Goal: Transaction & Acquisition: Purchase product/service

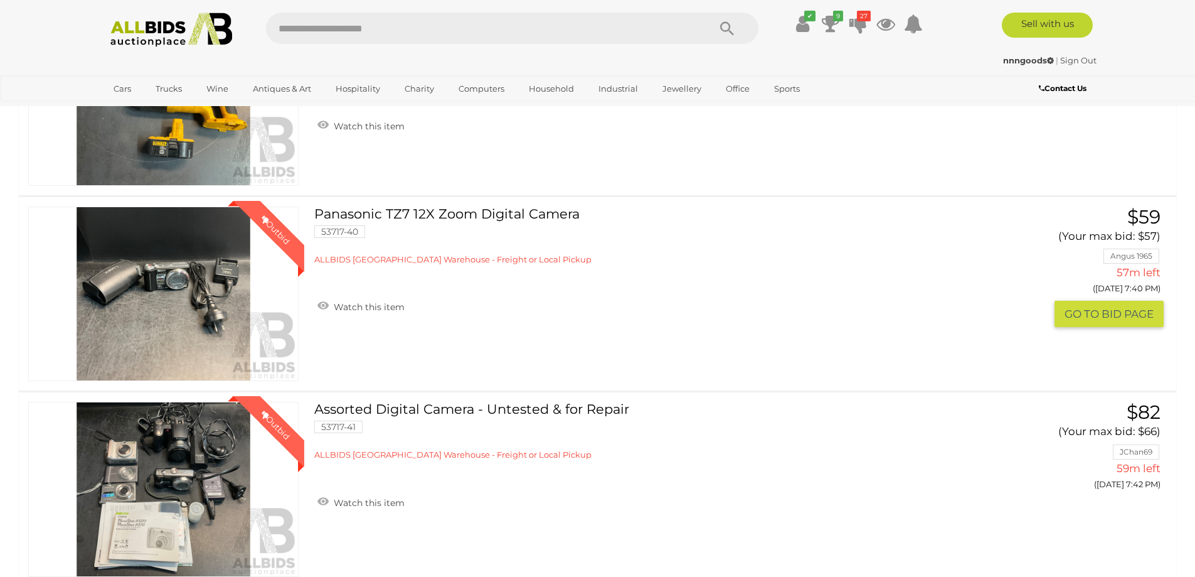
scroll to position [1067, 0]
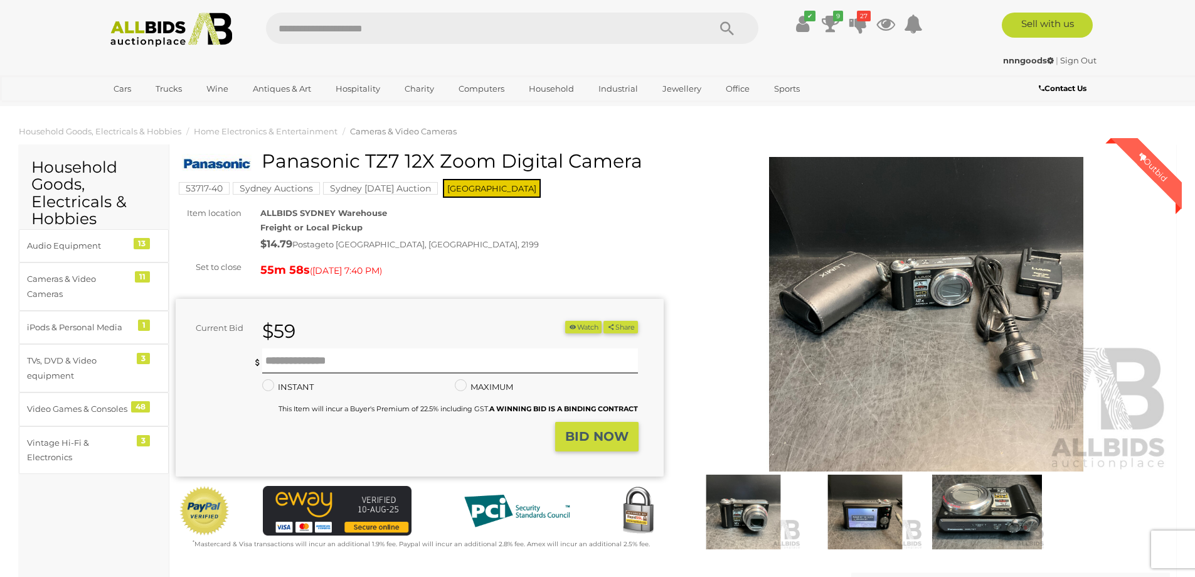
drag, startPoint x: 264, startPoint y: 161, endPoint x: 404, endPoint y: 158, distance: 140.6
click at [404, 158] on h1 "Panasonic TZ7 12X Zoom Digital Camera" at bounding box center [421, 161] width 479 height 21
copy h1 "Panasonic TZ7"
click at [383, 353] on input "text" at bounding box center [450, 360] width 377 height 25
type input "**"
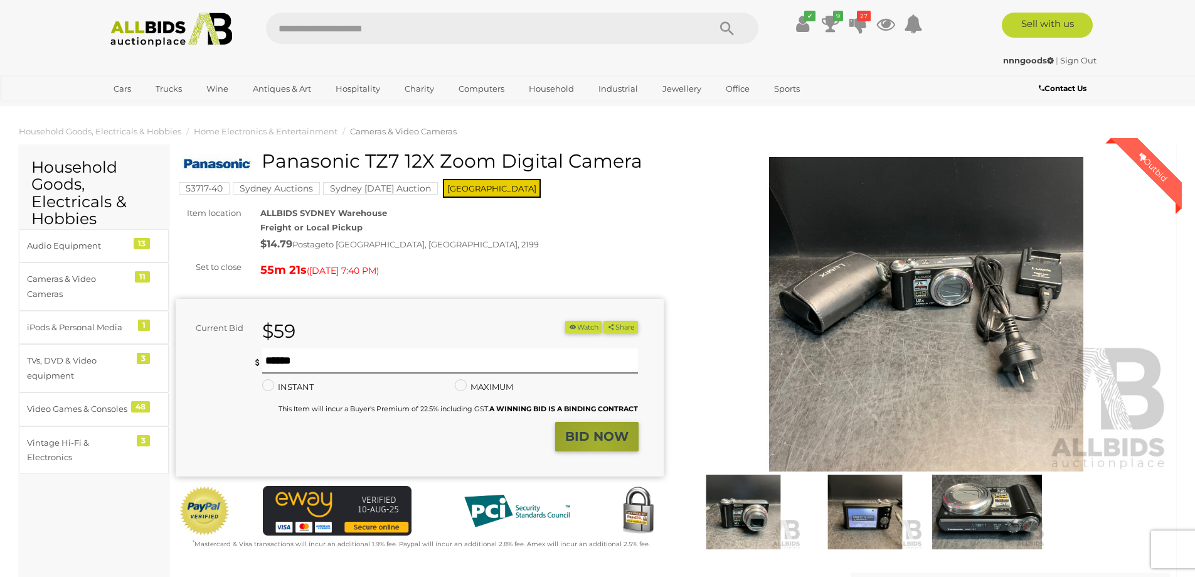
click at [600, 446] on button "BID NOW" at bounding box center [596, 436] width 83 height 29
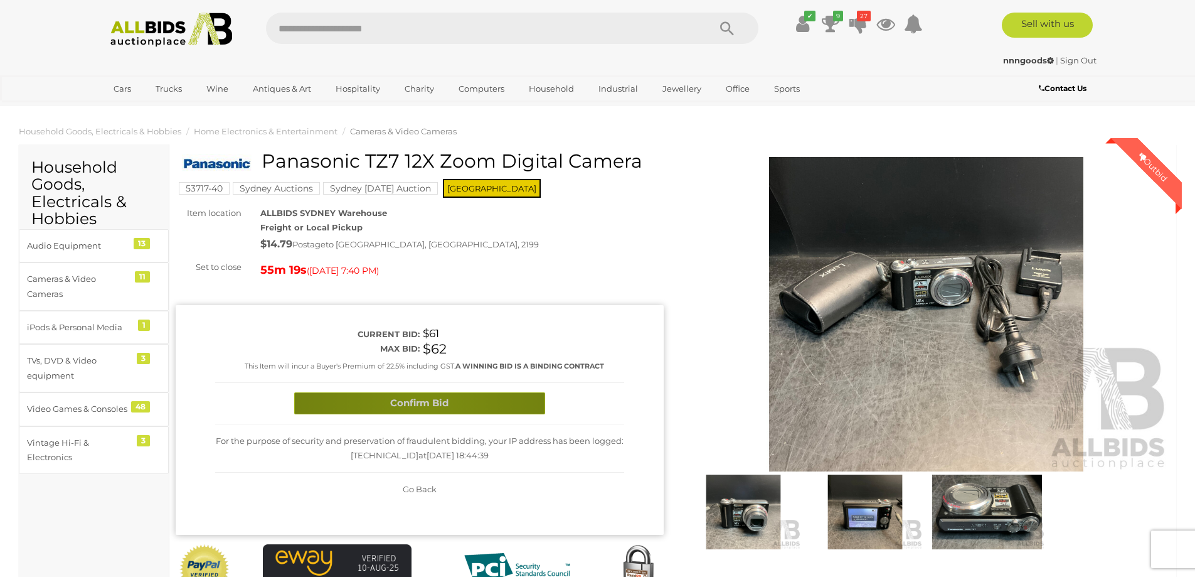
click at [423, 405] on button "Confirm Bid" at bounding box center [419, 403] width 251 height 22
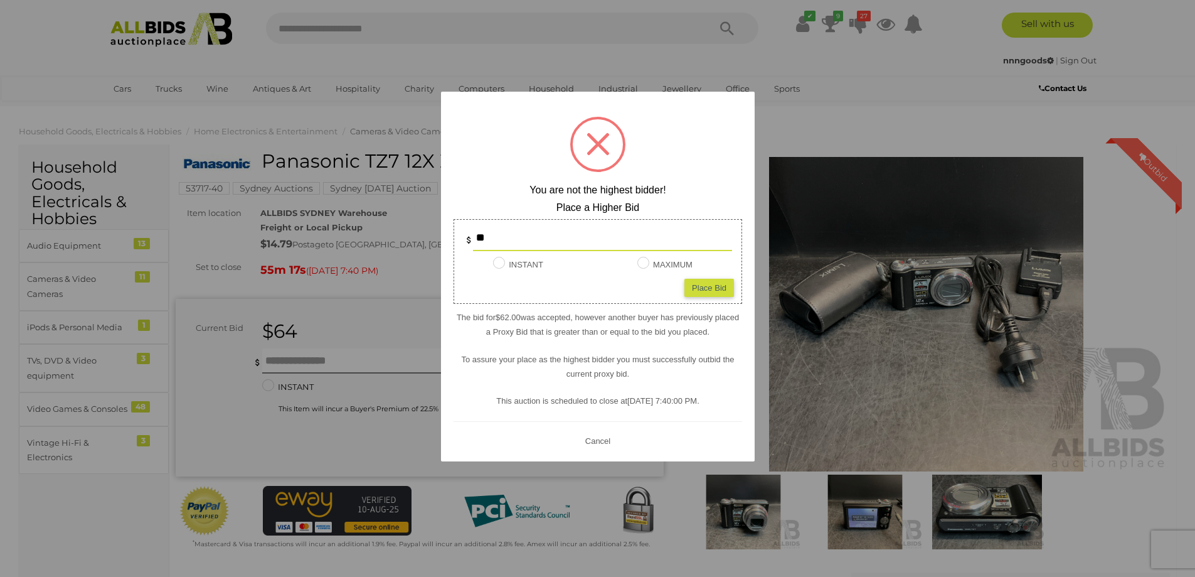
click at [710, 301] on div "** INSTANT Instant Bid only for this item MAXIMUM Place Bid" at bounding box center [598, 261] width 289 height 85
click at [713, 286] on div "Place Bid" at bounding box center [710, 287] width 50 height 18
type input "**"
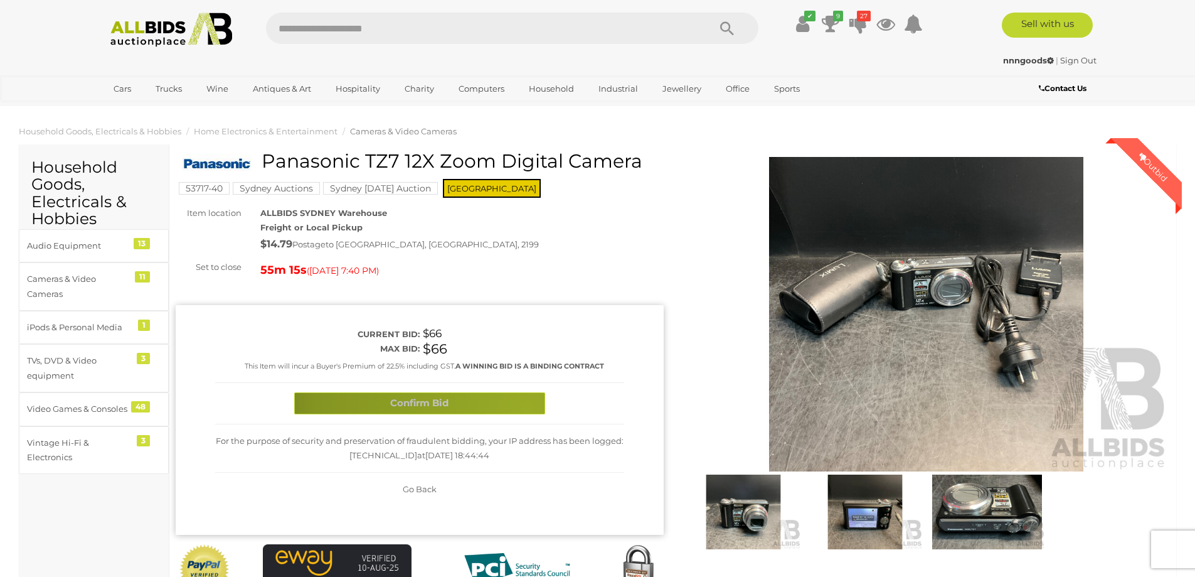
drag, startPoint x: 527, startPoint y: 407, endPoint x: 754, endPoint y: 378, distance: 229.7
click at [531, 405] on button "Confirm Bid" at bounding box center [419, 403] width 251 height 22
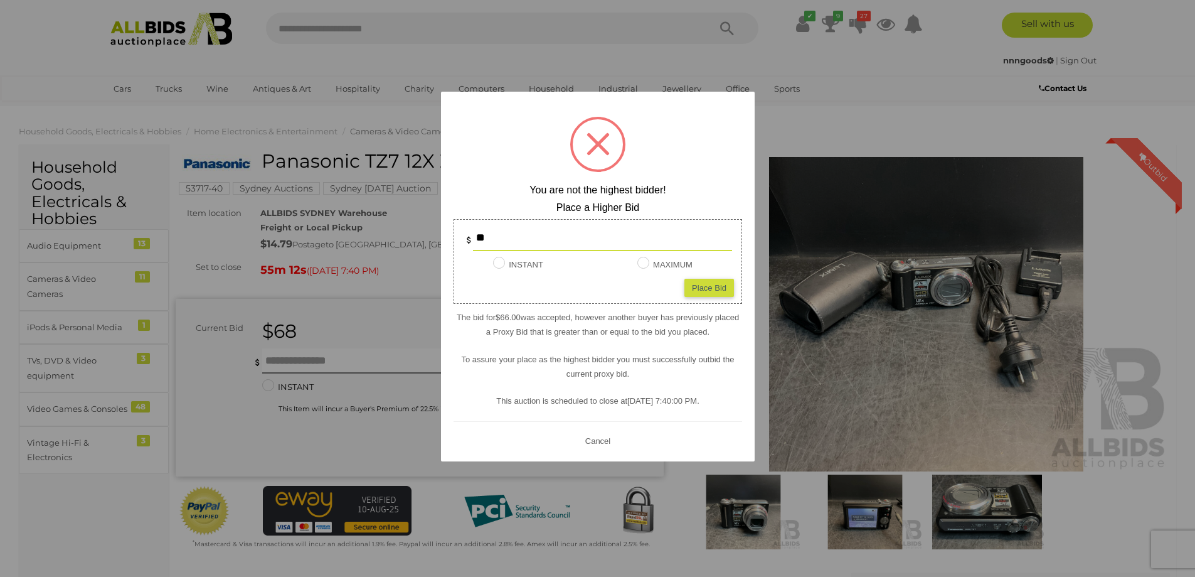
click at [720, 288] on div "Place Bid" at bounding box center [710, 287] width 50 height 18
type input "**"
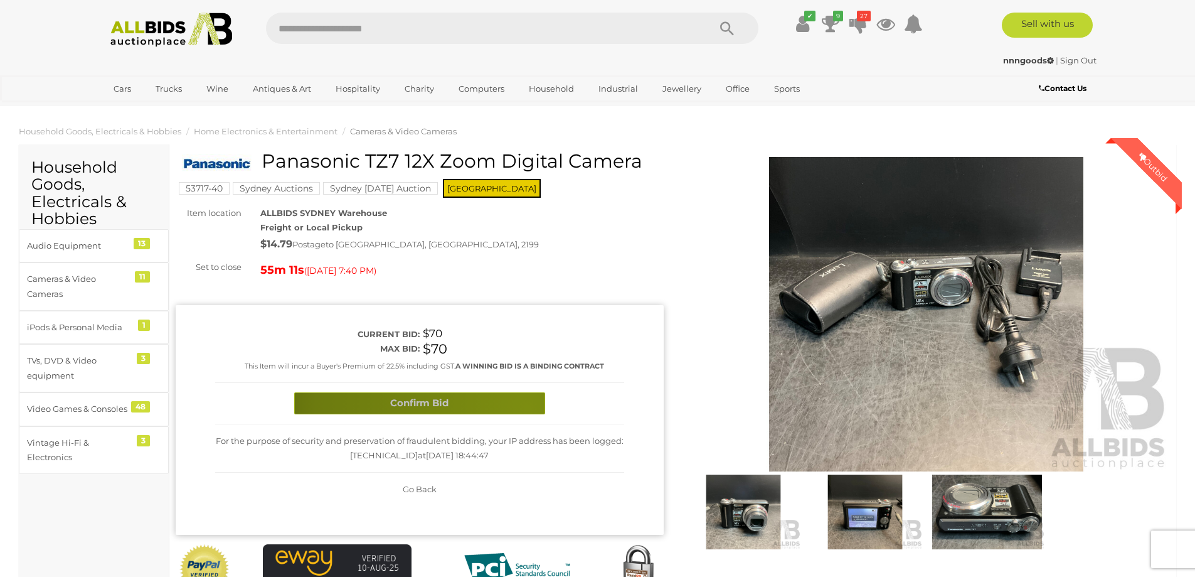
click at [527, 407] on button "Confirm Bid" at bounding box center [419, 403] width 251 height 22
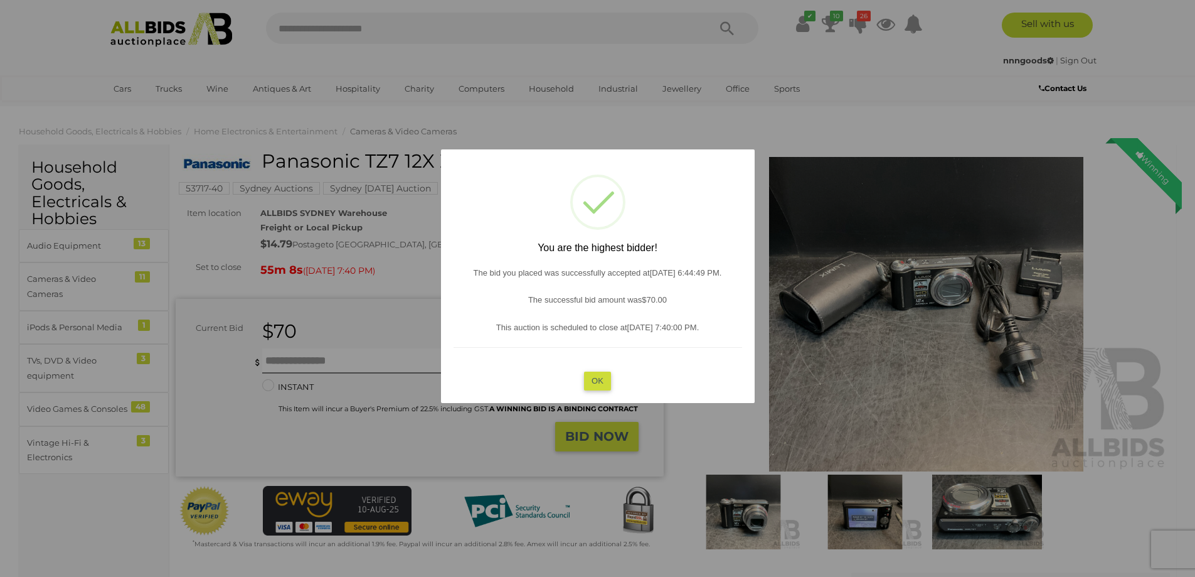
click at [602, 382] on button "OK" at bounding box center [597, 381] width 27 height 18
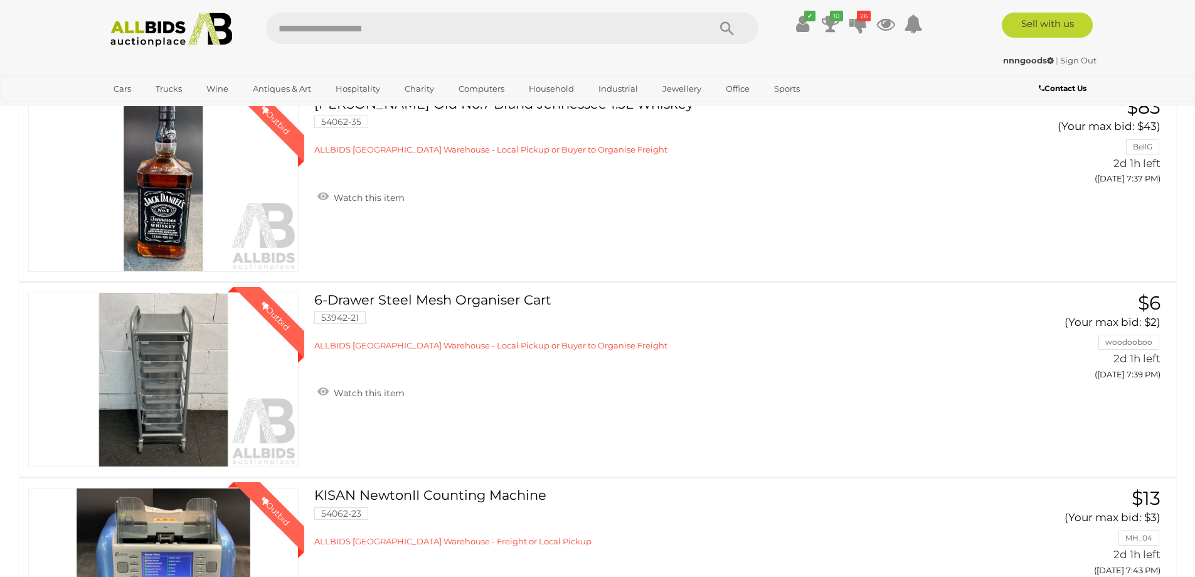
scroll to position [4644, 0]
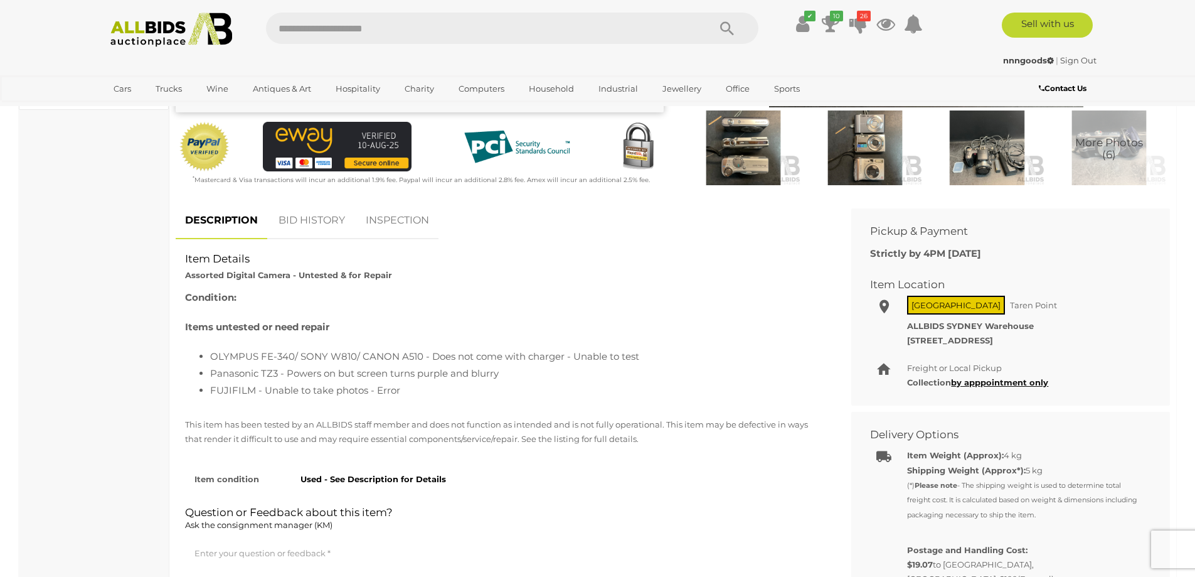
scroll to position [377, 0]
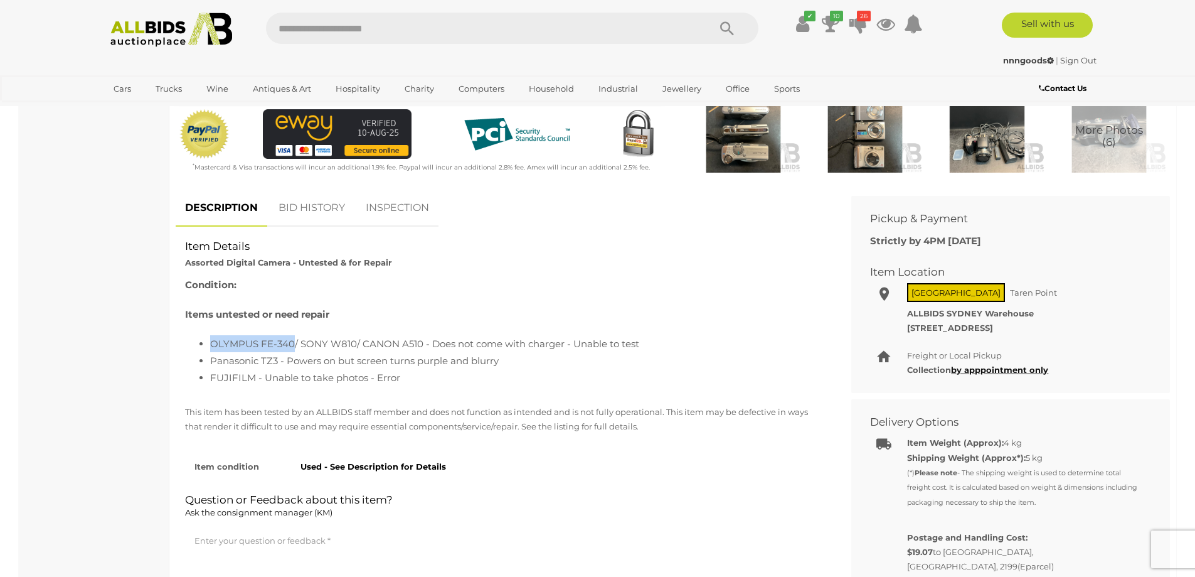
drag, startPoint x: 211, startPoint y: 343, endPoint x: 291, endPoint y: 345, distance: 79.7
click at [291, 345] on li "OLYMPUS FE-340/ SONY W810/ CANON A510 - Does not come with charger - Unable to …" at bounding box center [516, 343] width 613 height 17
copy li "OLYMPUS FE-340"
drag, startPoint x: 300, startPoint y: 341, endPoint x: 355, endPoint y: 341, distance: 55.2
click at [355, 341] on li "OLYMPUS FE-340/ SONY W810/ CANON A510 - Does not come with charger - Unable to …" at bounding box center [516, 343] width 613 height 17
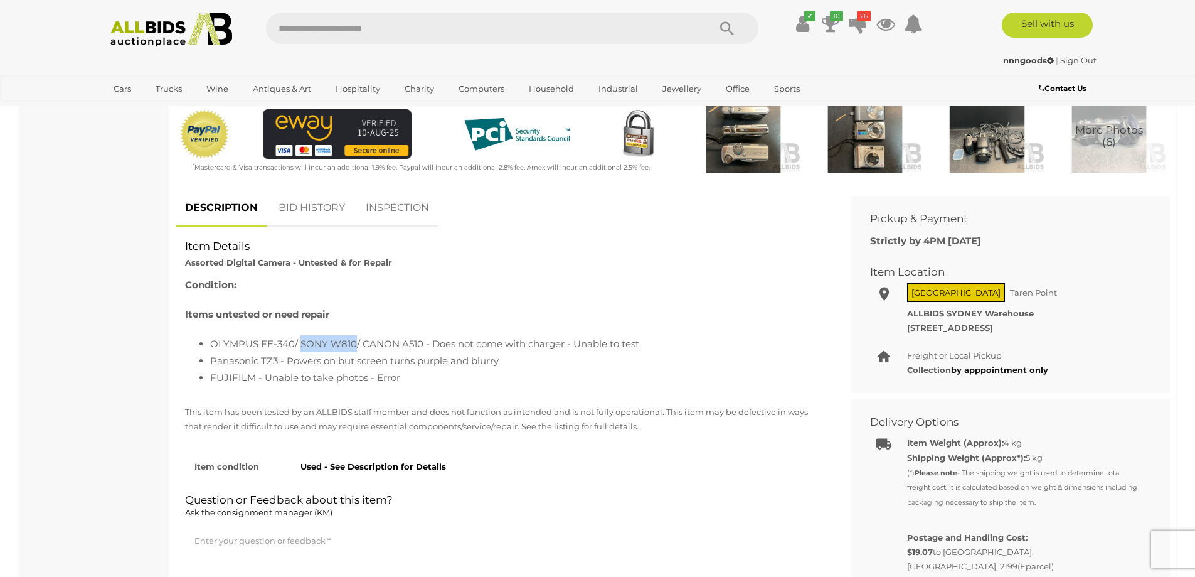
copy li "SONY W810"
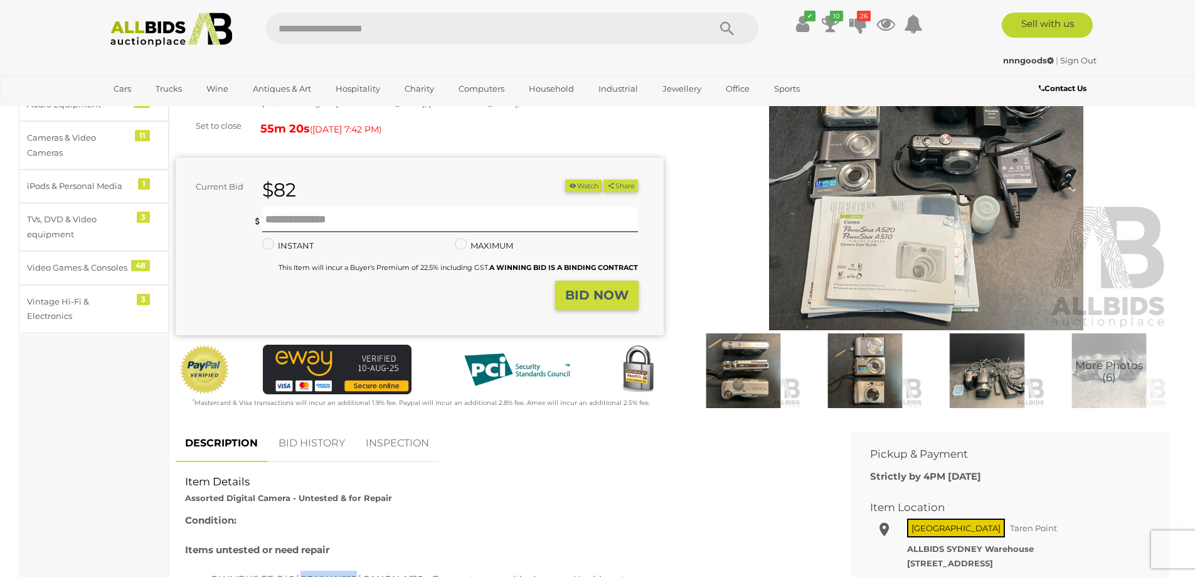
scroll to position [63, 0]
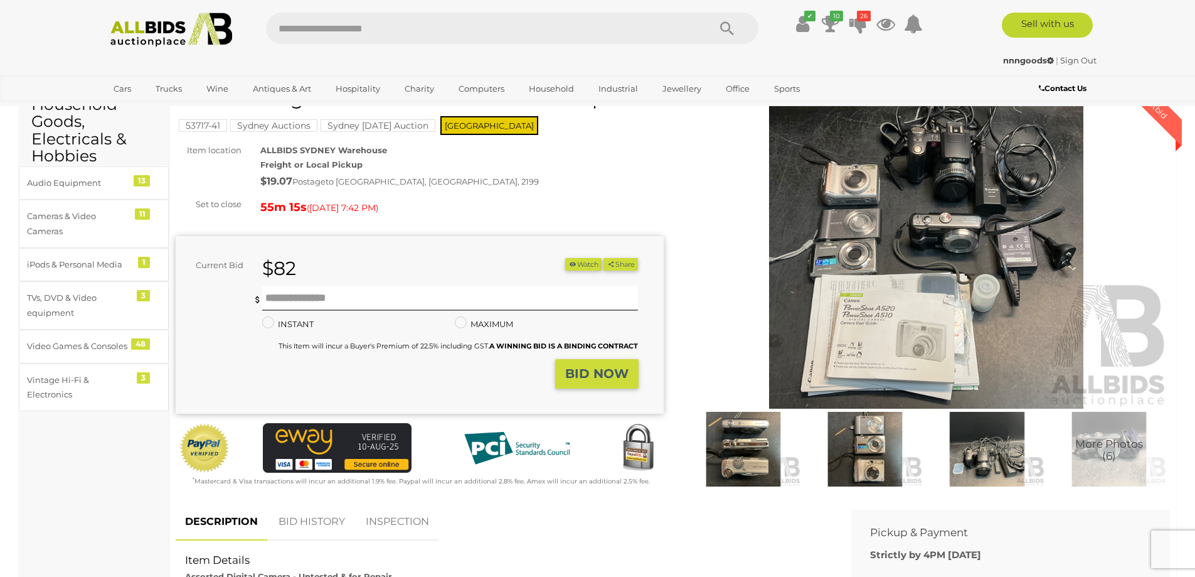
click at [850, 263] on img at bounding box center [927, 251] width 488 height 314
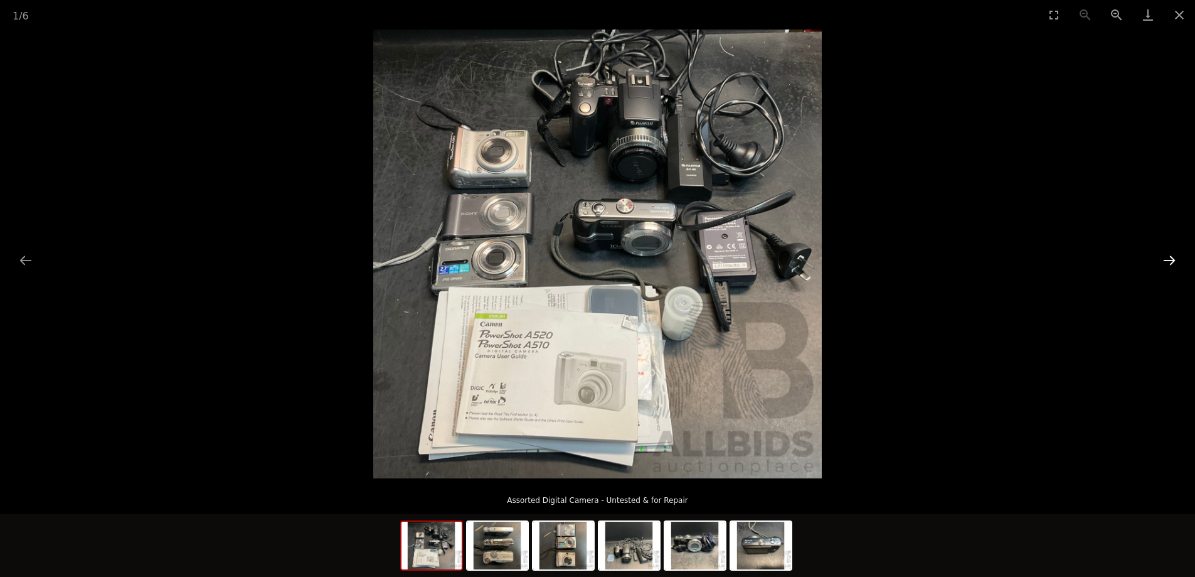
click at [1170, 259] on button "Next slide" at bounding box center [1170, 260] width 26 height 24
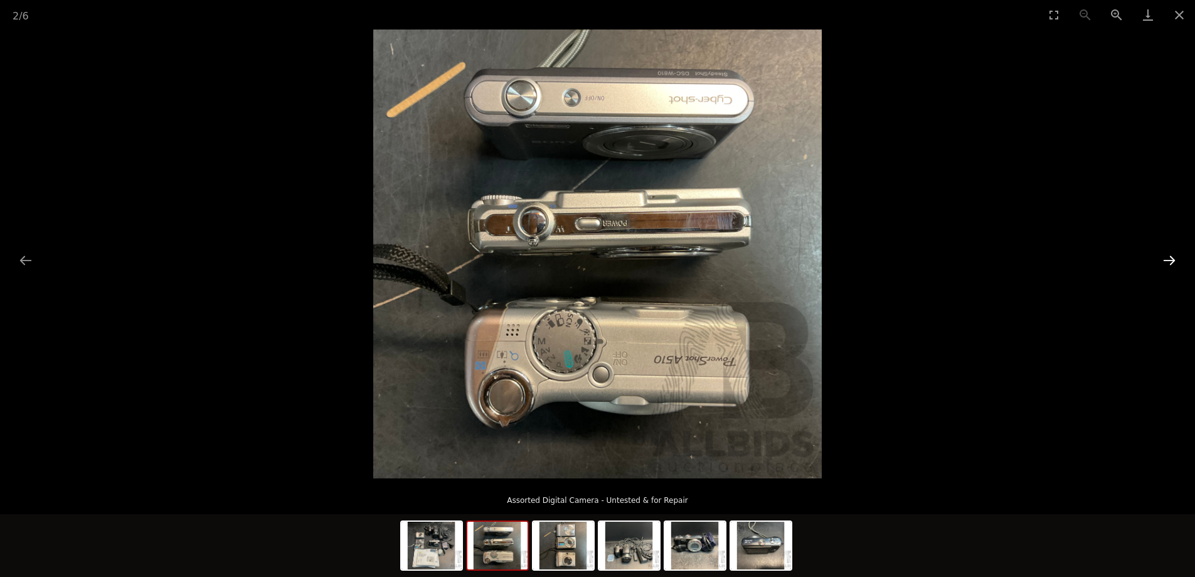
click at [1168, 259] on button "Next slide" at bounding box center [1170, 260] width 26 height 24
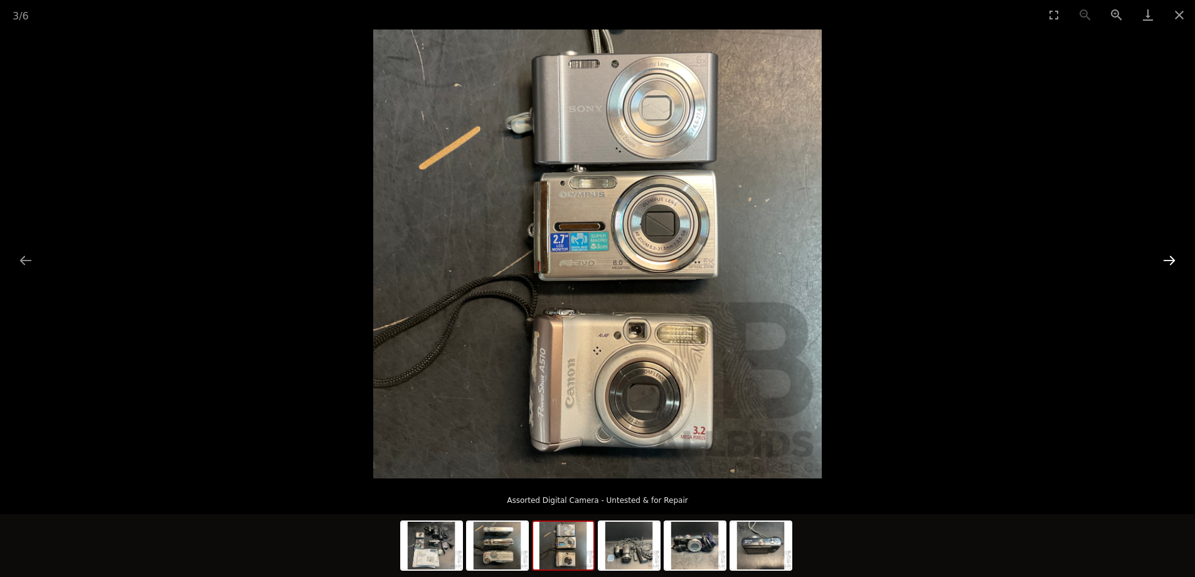
click at [1170, 258] on button "Next slide" at bounding box center [1170, 260] width 26 height 24
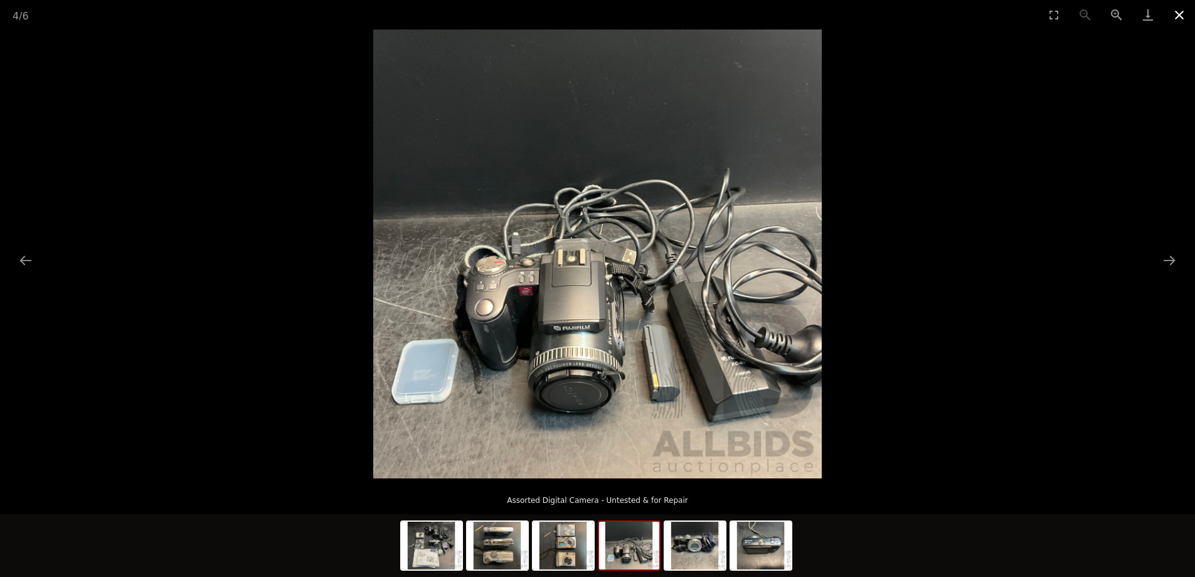
click at [1183, 16] on button "Close gallery" at bounding box center [1179, 14] width 31 height 29
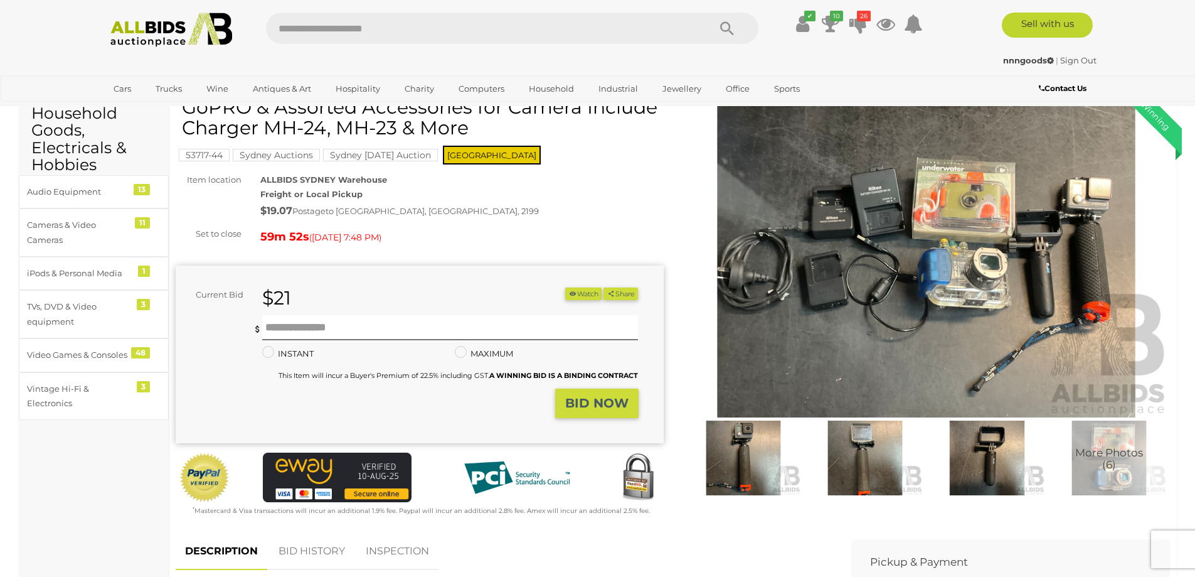
scroll to position [63, 0]
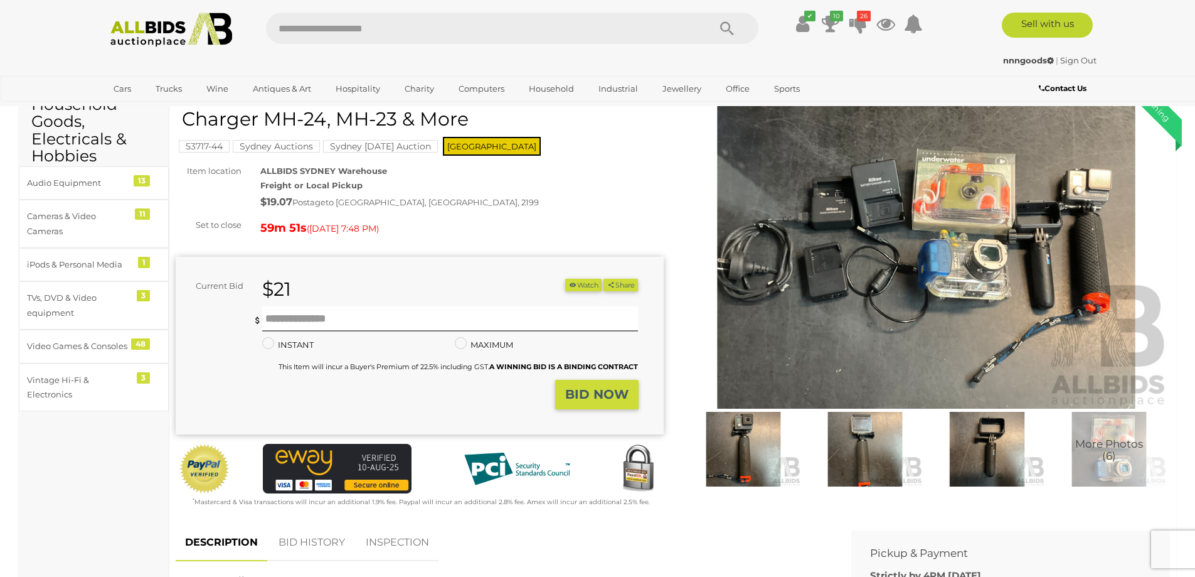
click at [853, 423] on img at bounding box center [865, 449] width 115 height 75
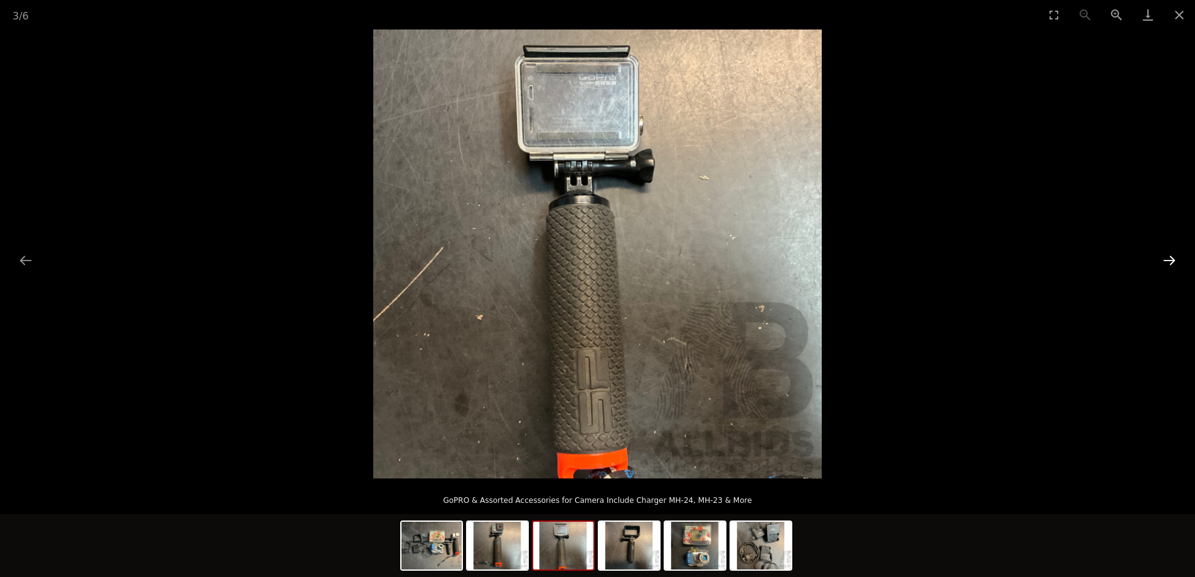
click at [1170, 264] on button "Next slide" at bounding box center [1170, 260] width 26 height 24
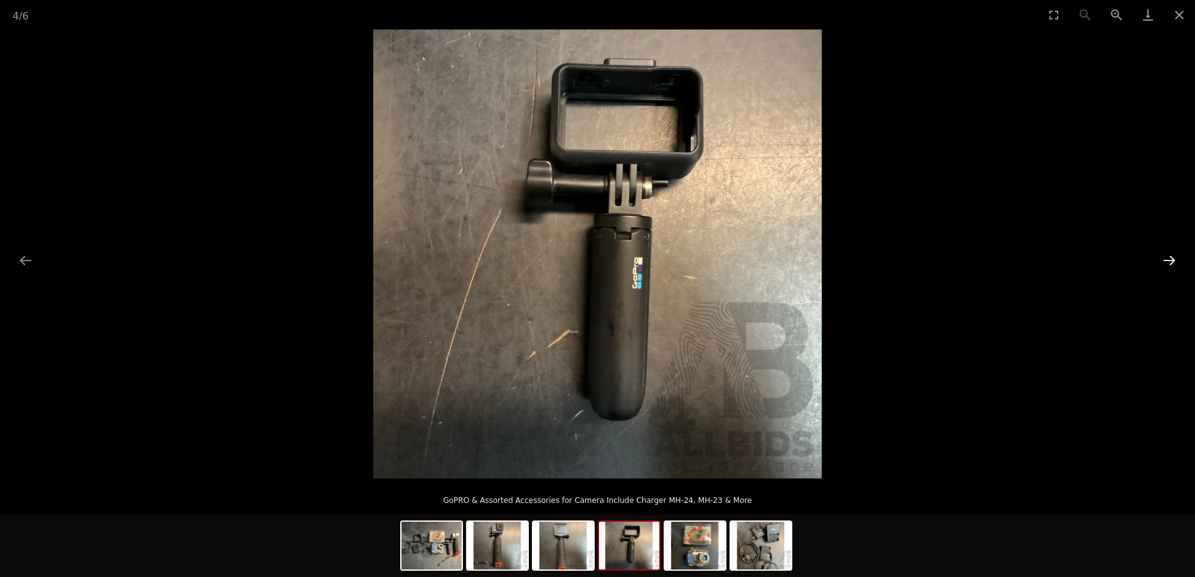
click at [1170, 265] on button "Next slide" at bounding box center [1170, 260] width 26 height 24
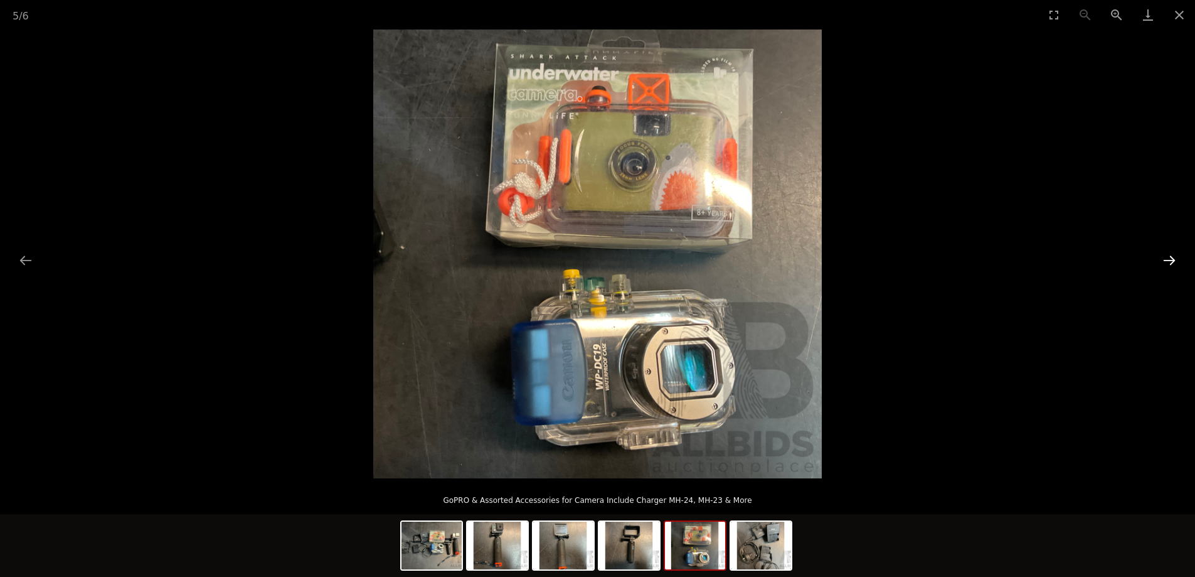
click at [1172, 267] on button "Next slide" at bounding box center [1170, 260] width 26 height 24
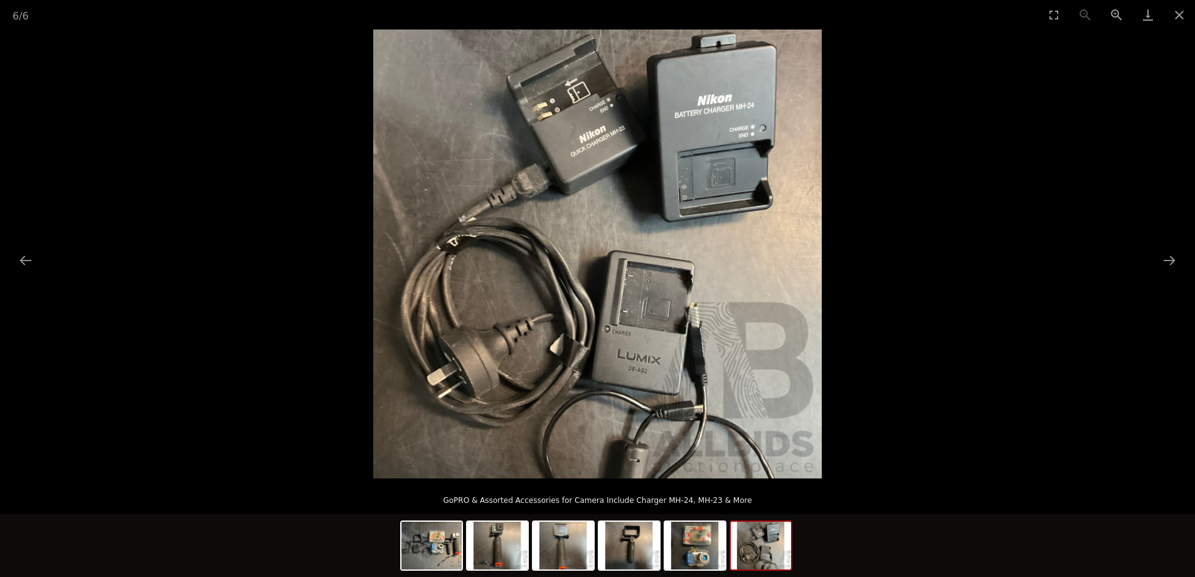
scroll to position [251, 0]
click at [1184, 18] on button "Close gallery" at bounding box center [1179, 14] width 31 height 29
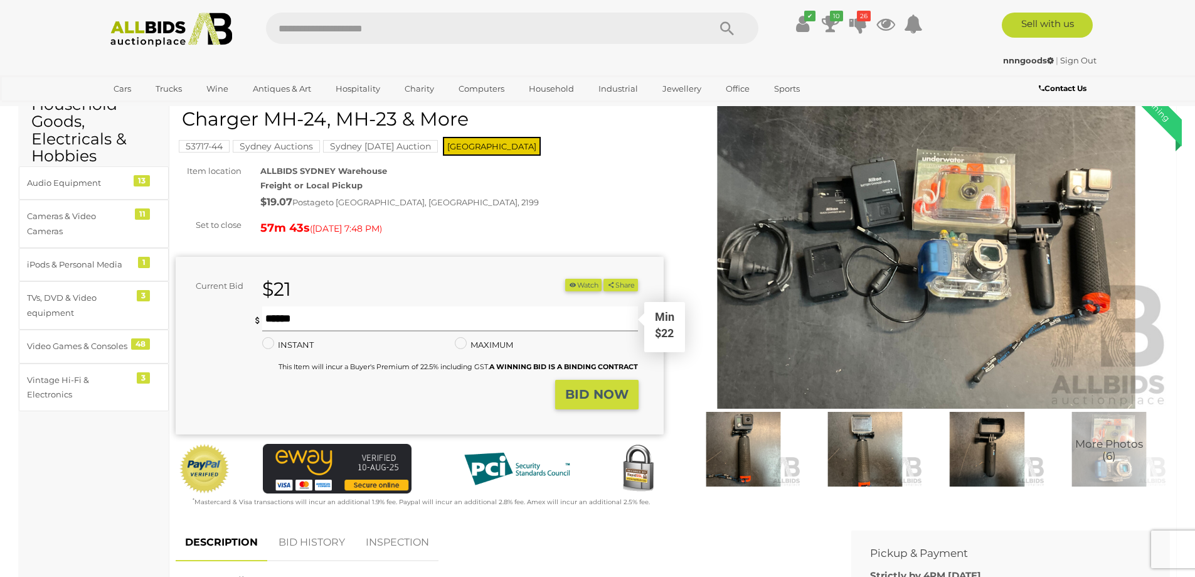
click at [429, 320] on input "text" at bounding box center [450, 318] width 377 height 25
type input "**"
click at [602, 398] on strong "BID NOW" at bounding box center [596, 394] width 63 height 15
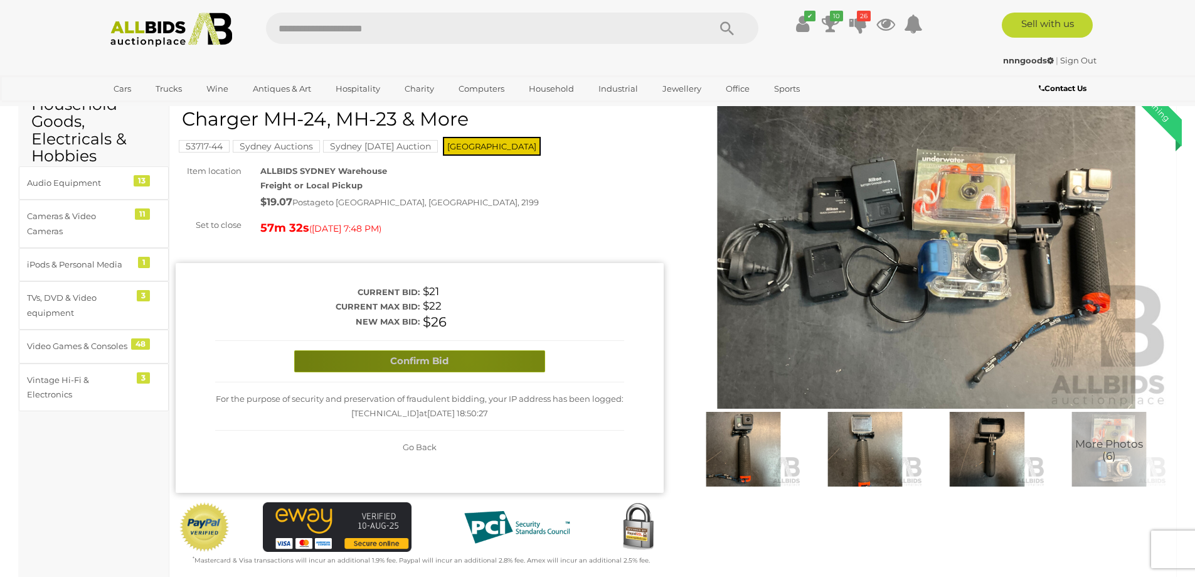
click at [468, 359] on button "Confirm Bid" at bounding box center [419, 361] width 251 height 22
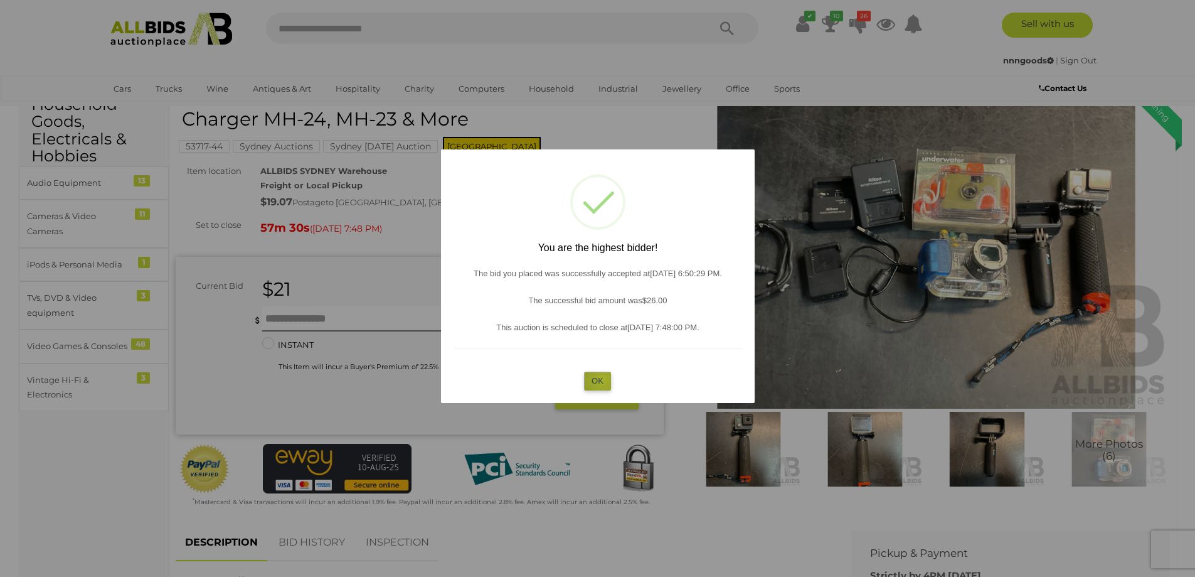
click at [602, 379] on button "OK" at bounding box center [597, 381] width 27 height 18
